Goal: Information Seeking & Learning: Learn about a topic

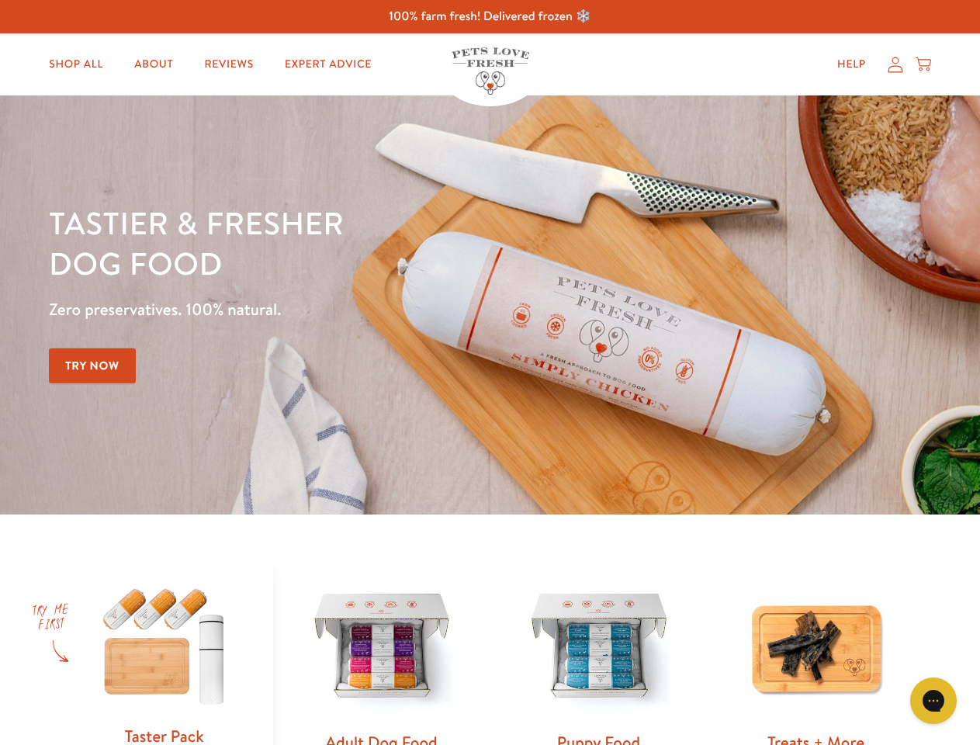
click at [490, 372] on div "Tastier & fresher dog food Zero preservatives. 100% natural. Try Now" at bounding box center [343, 305] width 588 height 205
click at [934, 701] on icon "Gorgias live chat" at bounding box center [933, 700] width 15 height 15
